Goal: Task Accomplishment & Management: Manage account settings

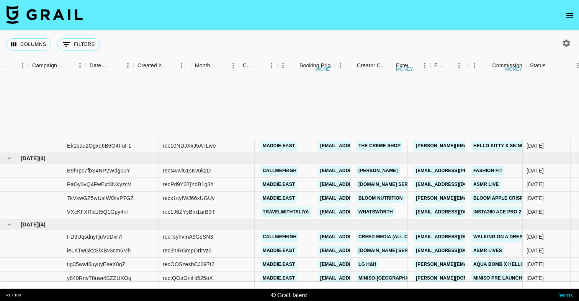
scroll to position [97, 437]
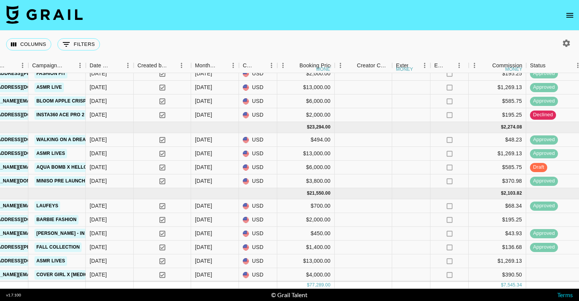
click at [568, 16] on icon "open drawer" at bounding box center [569, 15] width 9 height 9
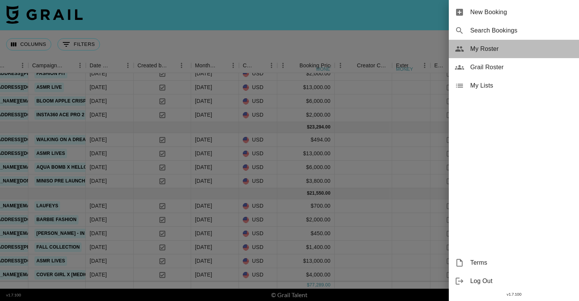
click at [502, 45] on span "My Roster" at bounding box center [521, 48] width 103 height 9
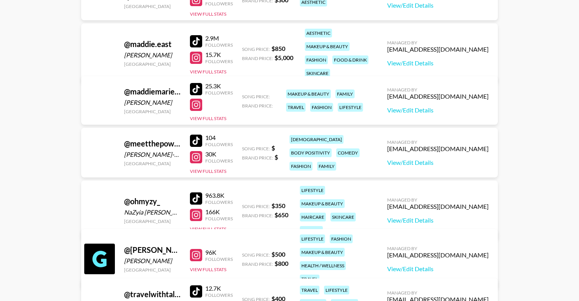
scroll to position [451, 0]
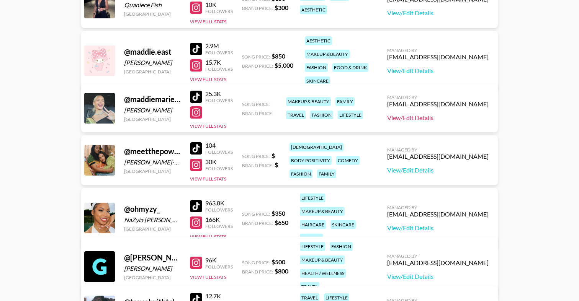
click at [445, 116] on link "View/Edit Details" at bounding box center [437, 118] width 101 height 8
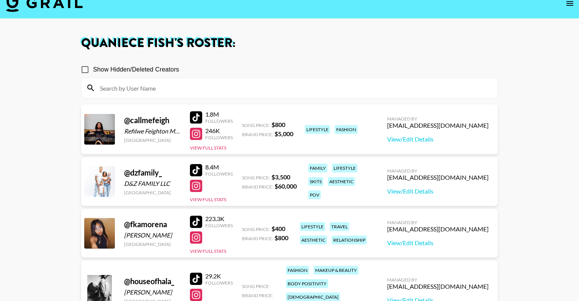
scroll to position [0, 0]
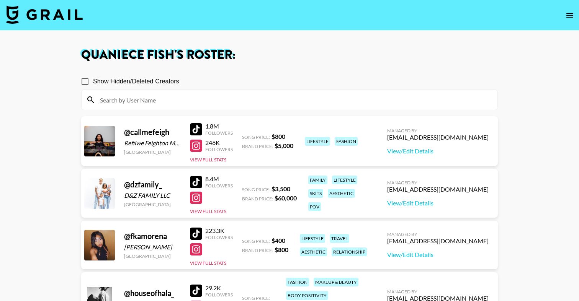
click at [26, 13] on img at bounding box center [44, 14] width 77 height 18
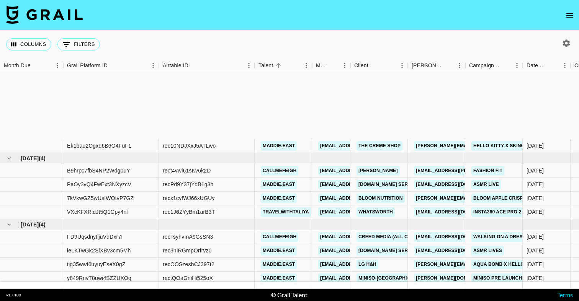
scroll to position [97, 0]
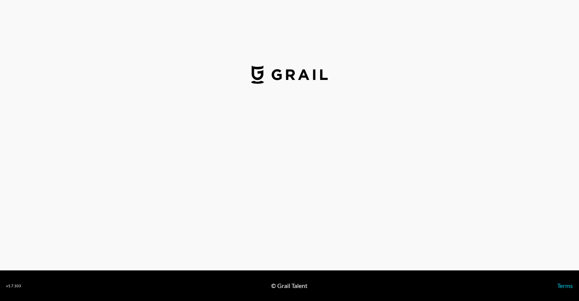
select select "USD"
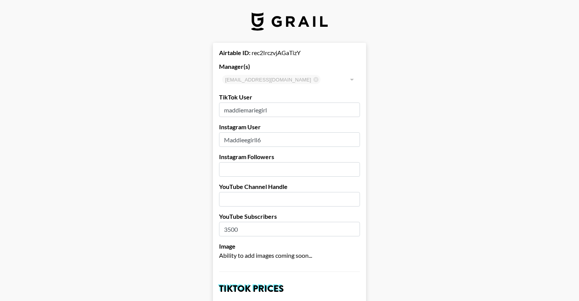
scroll to position [8, 0]
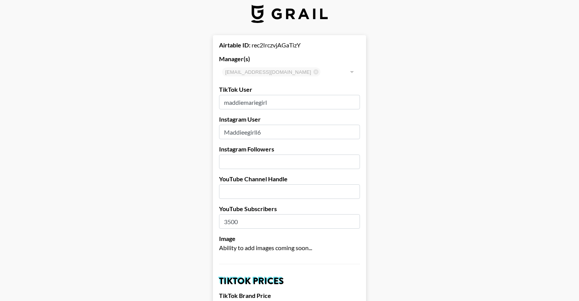
click at [311, 164] on input "number" at bounding box center [289, 162] width 141 height 15
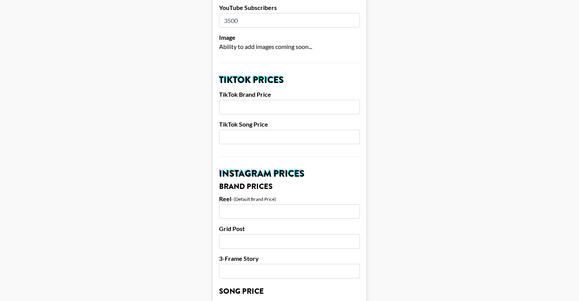
scroll to position [217, 0]
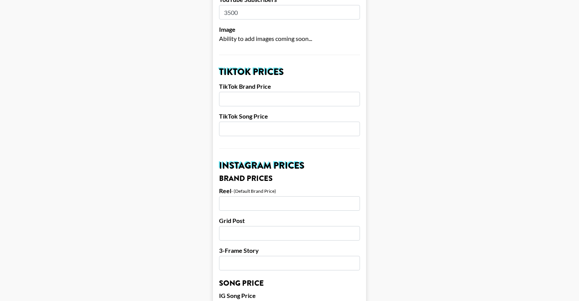
type input "60000"
click at [242, 204] on input "number" at bounding box center [289, 203] width 141 height 15
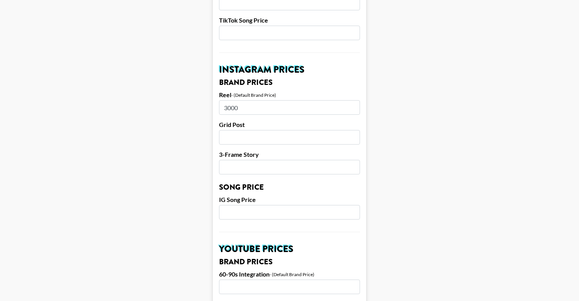
scroll to position [315, 0]
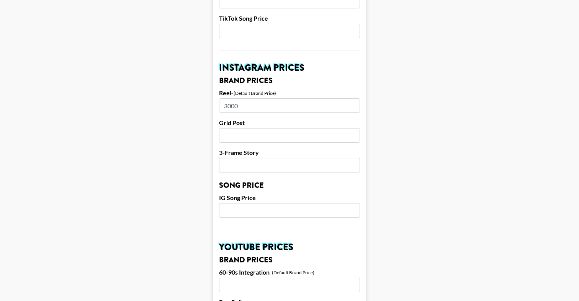
type input "3000"
click at [310, 215] on input "number" at bounding box center [289, 210] width 141 height 15
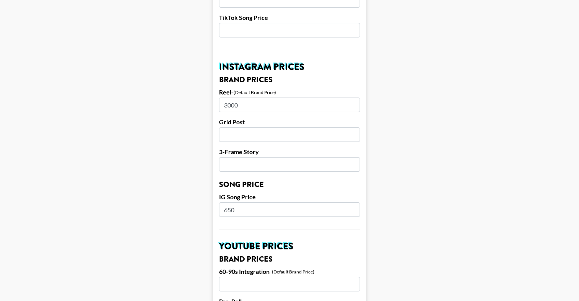
scroll to position [307, 0]
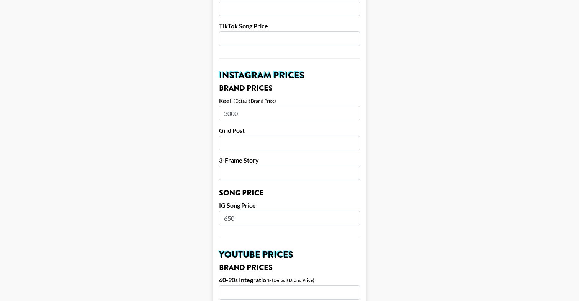
type input "650"
click at [303, 143] on input "number" at bounding box center [289, 143] width 141 height 15
type input "1500"
click at [272, 174] on input "number" at bounding box center [289, 173] width 141 height 15
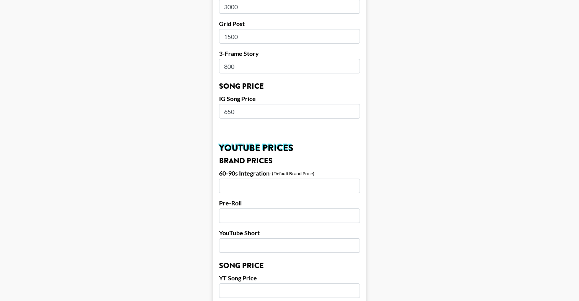
scroll to position [419, 0]
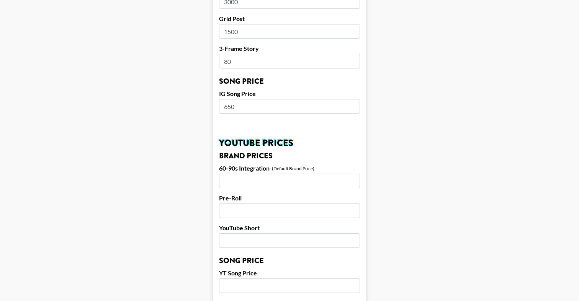
type input "8"
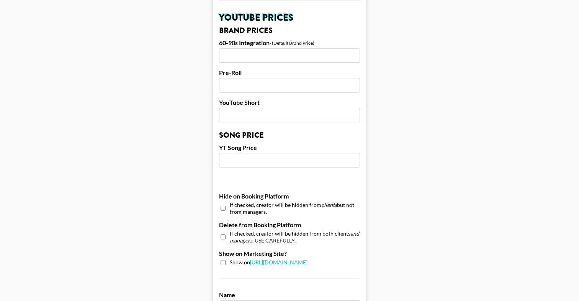
scroll to position [545, 0]
type input "1000"
click at [221, 236] on input "checkbox" at bounding box center [223, 236] width 5 height 11
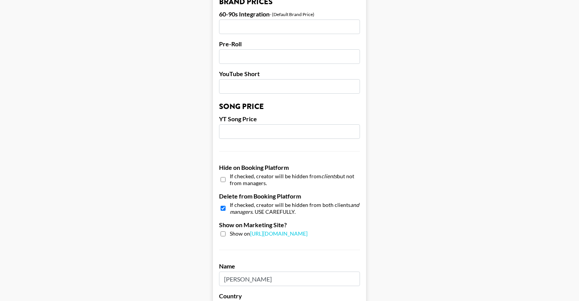
scroll to position [576, 0]
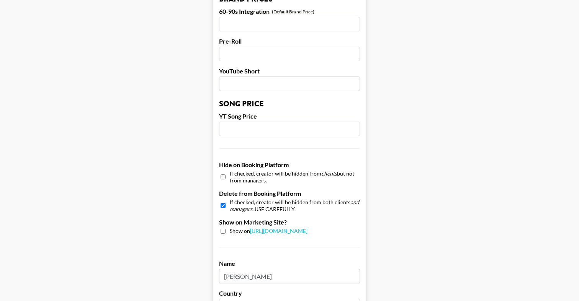
click at [221, 206] on input "checkbox" at bounding box center [223, 205] width 5 height 11
checkbox input "false"
click at [221, 232] on input "checkbox" at bounding box center [223, 231] width 5 height 5
checkbox input "true"
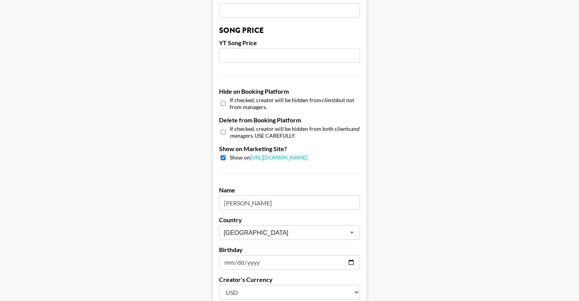
scroll to position [737, 0]
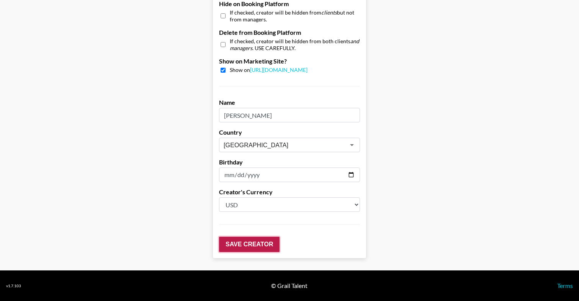
click at [251, 245] on input "Save Creator" at bounding box center [249, 244] width 60 height 15
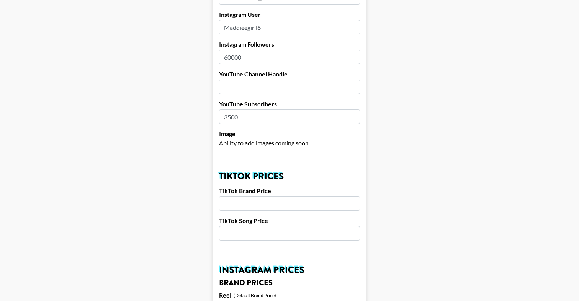
scroll to position [0, 0]
